Goal: Task Accomplishment & Management: Manage account settings

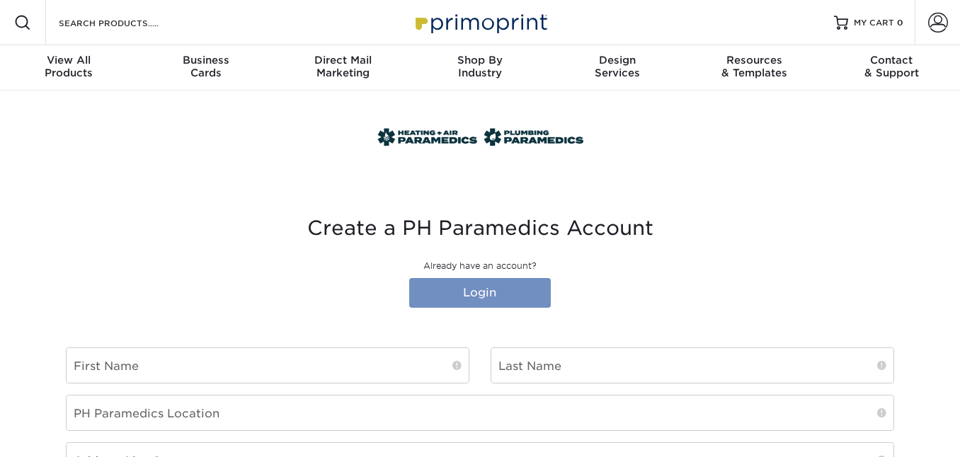
type input "[EMAIL_ADDRESS][DOMAIN_NAME]"
click at [450, 295] on link "Login" at bounding box center [480, 293] width 142 height 30
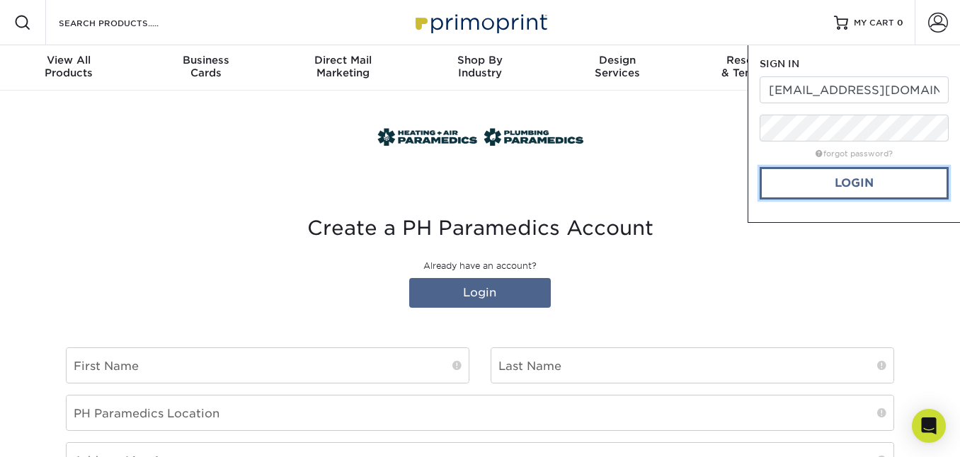
click at [809, 191] on link "Login" at bounding box center [854, 183] width 189 height 33
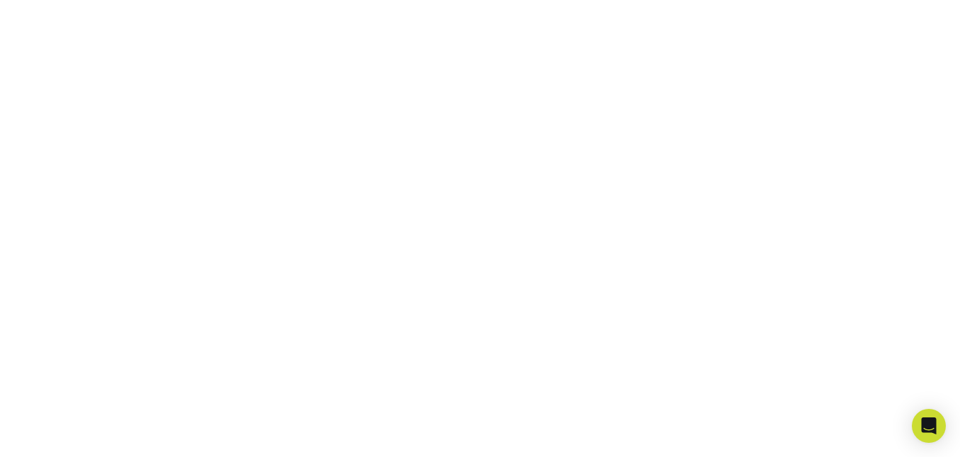
scroll to position [588, 0]
